Goal: Transaction & Acquisition: Book appointment/travel/reservation

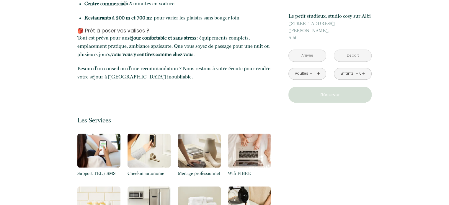
scroll to position [473, 0]
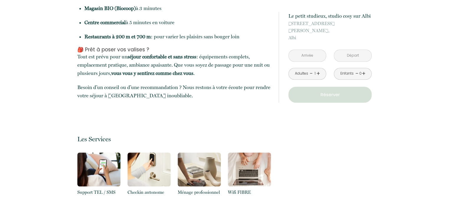
click at [323, 53] on input "text" at bounding box center [307, 56] width 37 height 12
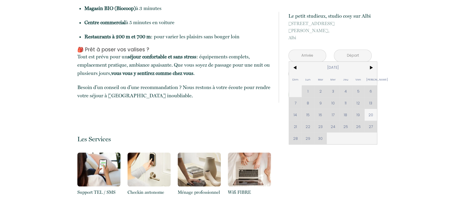
click at [296, 122] on div "Dim Lun Mar Mer Jeu Ven Sam 1 2 3 4 5 6 7 8 9 10 11 12 13 14 15 16 17 18 19 20 …" at bounding box center [333, 103] width 88 height 83
click at [294, 119] on div "Dim Lun Mar Mer Jeu Ven Sam 1 2 3 4 5 6 7 8 9 10 11 12 13 14 15 16 17 18 19 20 …" at bounding box center [333, 103] width 88 height 83
drag, startPoint x: 370, startPoint y: 58, endPoint x: 371, endPoint y: 64, distance: 6.9
click at [370, 62] on span ">" at bounding box center [371, 68] width 13 height 12
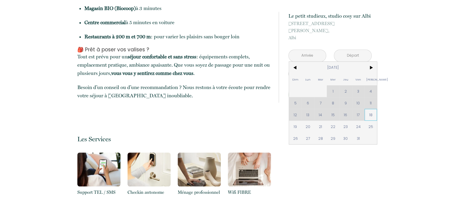
click at [371, 109] on span "18" at bounding box center [371, 115] width 13 height 12
type input "[PERSON_NAME] [DATE]"
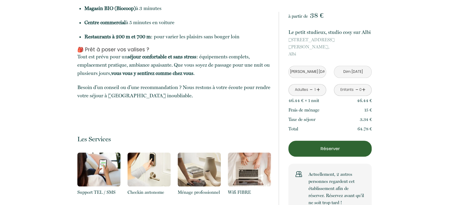
click at [351, 49] on p "[STREET_ADDRESS][PERSON_NAME]" at bounding box center [330, 46] width 83 height 21
click at [346, 66] on input "Dim [DATE]" at bounding box center [352, 72] width 37 height 12
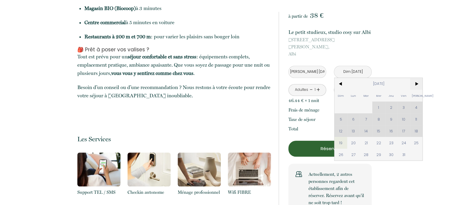
click at [416, 78] on span ">" at bounding box center [416, 84] width 13 height 12
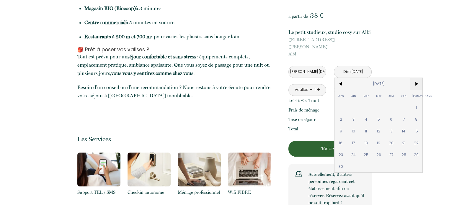
click at [416, 78] on span ">" at bounding box center [416, 84] width 13 height 12
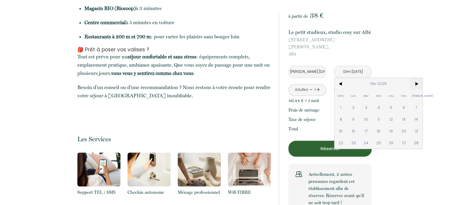
click at [416, 78] on span ">" at bounding box center [416, 84] width 13 height 12
click at [340, 78] on span "<" at bounding box center [341, 84] width 13 height 12
drag, startPoint x: 368, startPoint y: 143, endPoint x: 362, endPoint y: 135, distance: 10.3
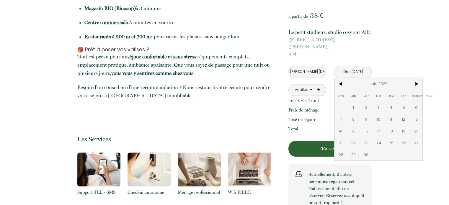
click at [369, 149] on span "30" at bounding box center [366, 155] width 13 height 12
type input "[DATE] Juin 2026"
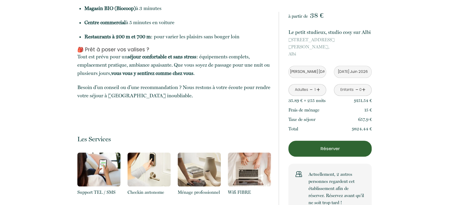
click at [329, 145] on p "Réserver" at bounding box center [330, 148] width 79 height 7
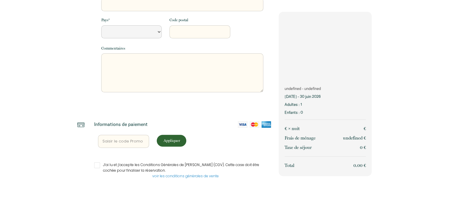
scroll to position [152, 0]
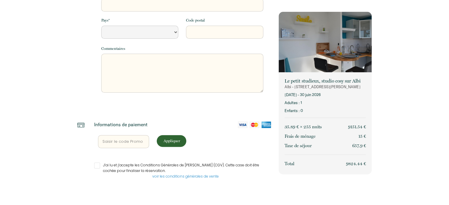
select select "Default select example"
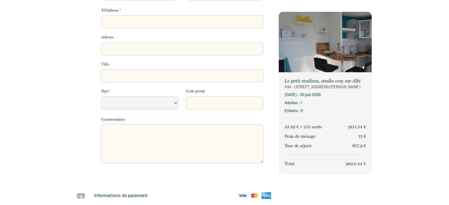
scroll to position [0, 0]
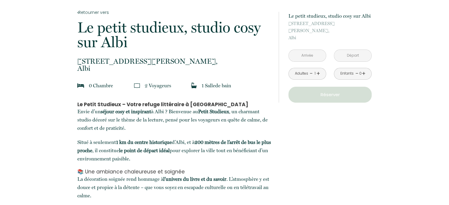
scroll to position [30, 0]
